Goal: Navigation & Orientation: Find specific page/section

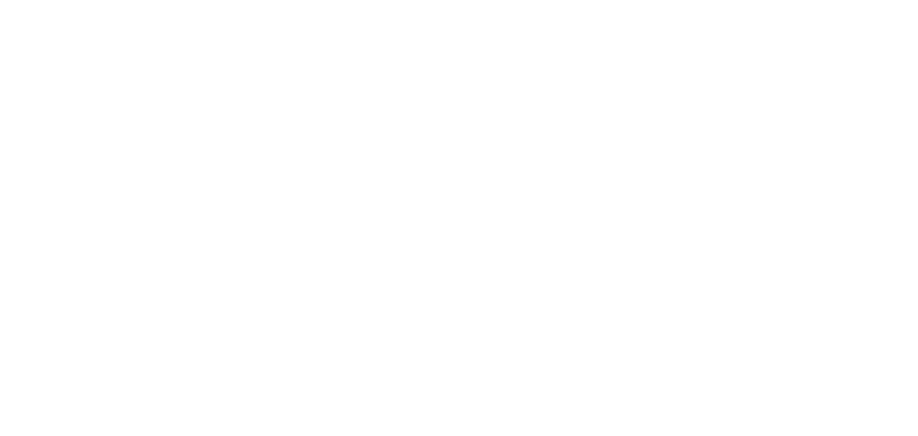
select select
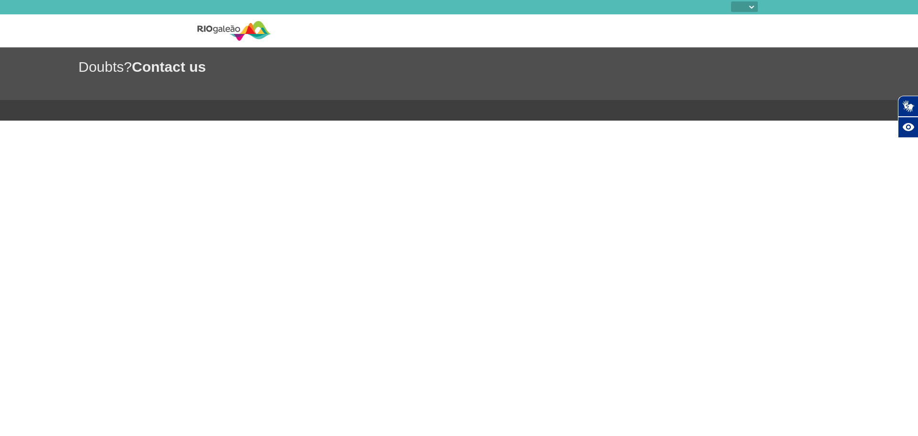
select select
click at [223, 33] on img at bounding box center [234, 30] width 74 height 23
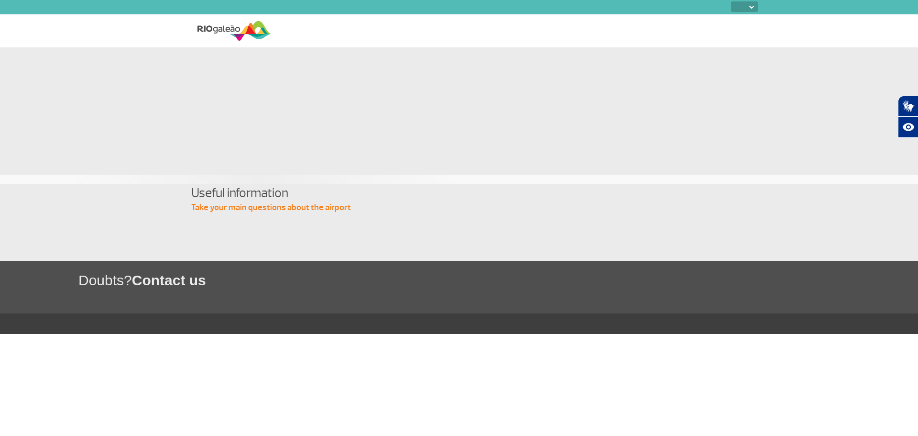
click at [211, 24] on img at bounding box center [234, 30] width 74 height 23
click at [194, 41] on div at bounding box center [223, 30] width 95 height 33
click at [207, 33] on img at bounding box center [234, 30] width 74 height 23
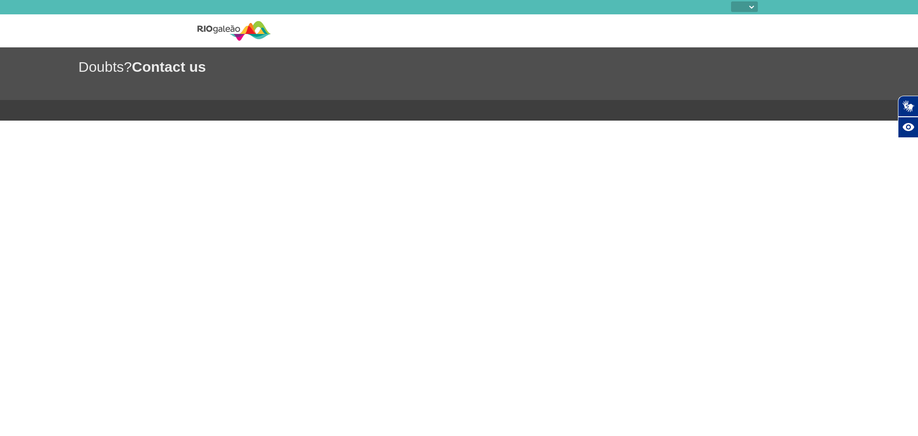
click at [756, 1] on select "PT ENG ESP" at bounding box center [744, 6] width 27 height 11
click at [754, 5] on select "PT ENG ESP" at bounding box center [744, 6] width 27 height 11
click at [751, 12] on div "PT ENG ESP" at bounding box center [739, 7] width 38 height 12
click at [749, 11] on select "PT ENG ESP" at bounding box center [744, 6] width 27 height 11
select select "en"
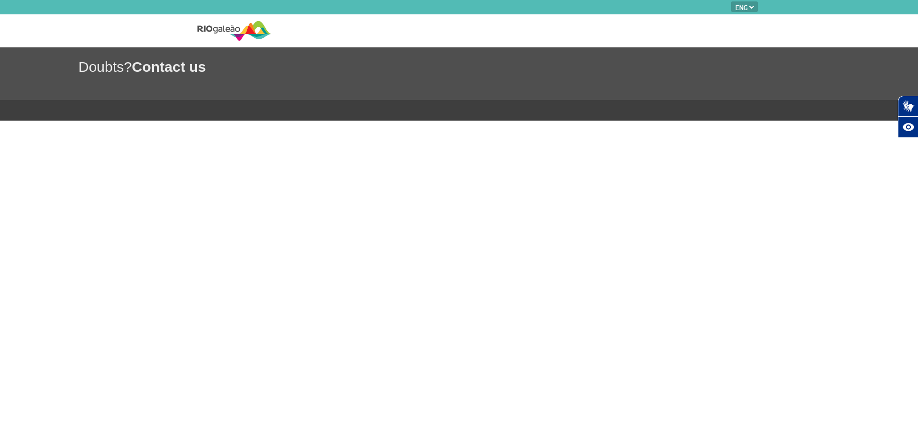
click at [731, 1] on select "PT ENG ESP" at bounding box center [744, 6] width 27 height 11
select select "en"
